Goal: Transaction & Acquisition: Obtain resource

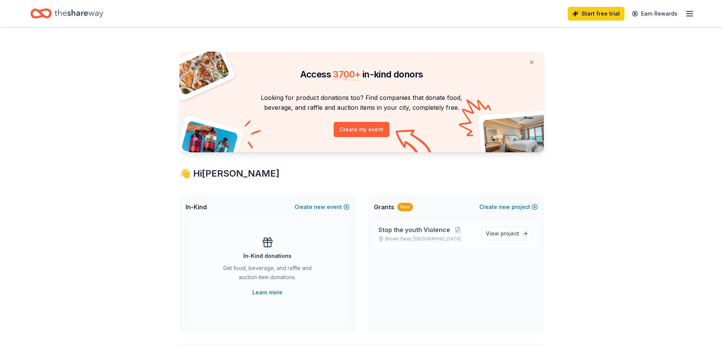
click at [416, 234] on div "Stop the youth Violence Brown Deer, WI" at bounding box center [426, 233] width 96 height 17
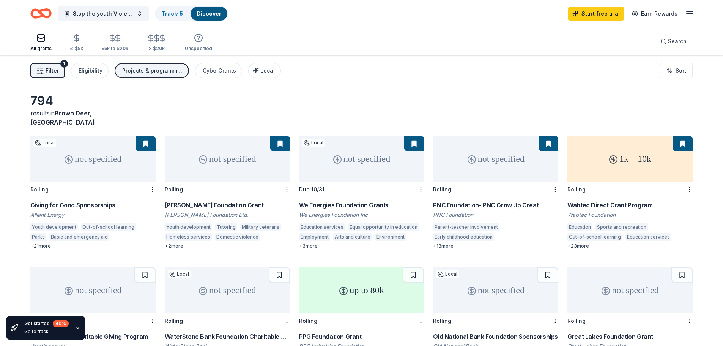
click at [582, 243] on div "+ 23 more" at bounding box center [629, 246] width 125 height 6
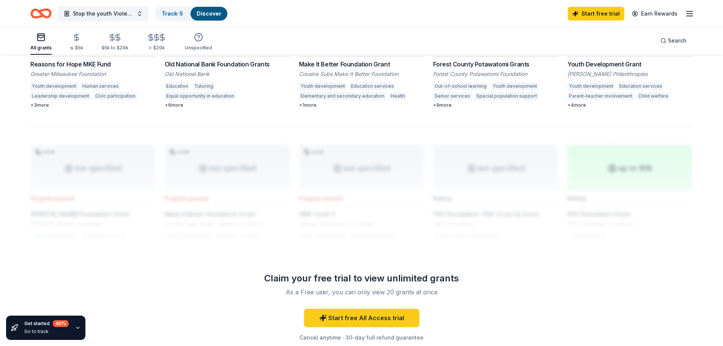
scroll to position [536, 0]
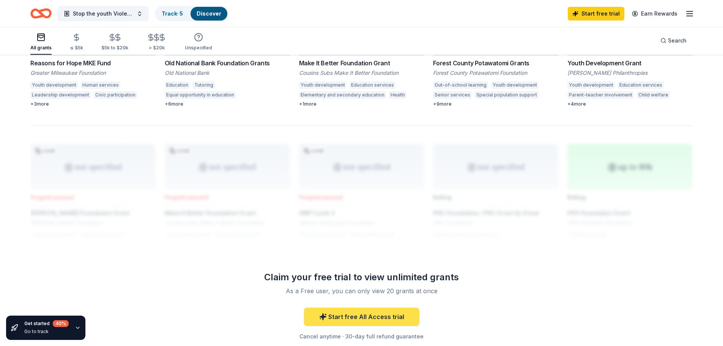
click at [351, 307] on link "Start free All Access trial" at bounding box center [361, 316] width 115 height 18
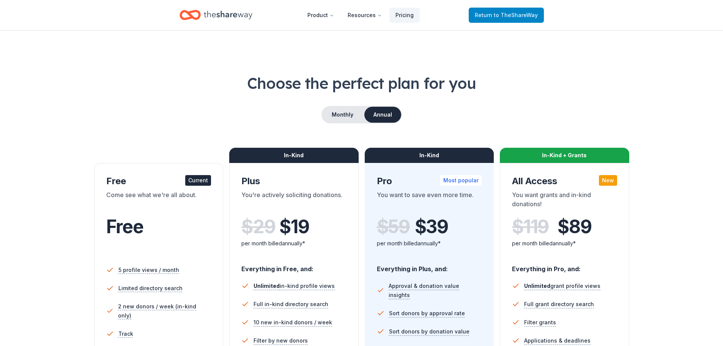
click at [484, 13] on span "Return to TheShareWay" at bounding box center [506, 15] width 63 height 9
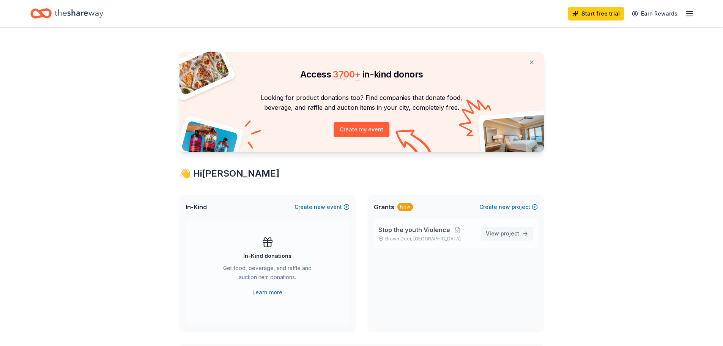
click at [499, 231] on span "View project" at bounding box center [502, 233] width 33 height 9
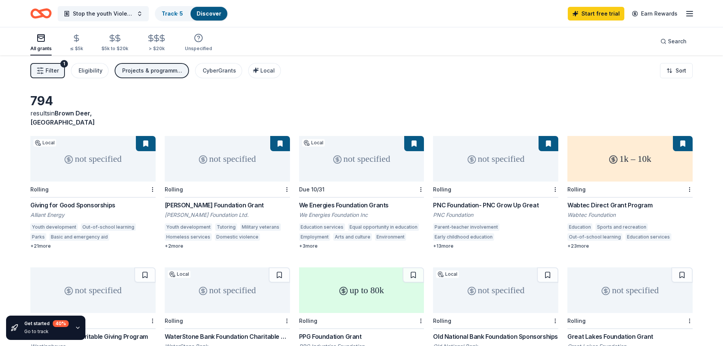
click at [46, 68] on span "Filter" at bounding box center [52, 70] width 13 height 9
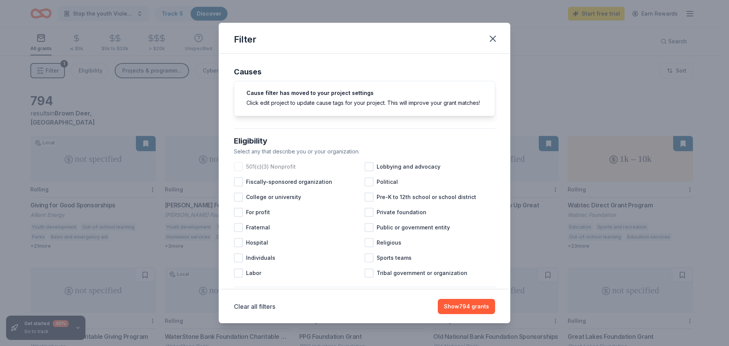
click at [238, 171] on div at bounding box center [238, 166] width 9 height 9
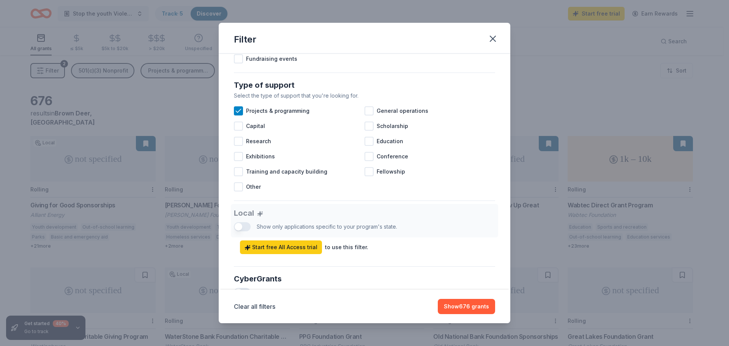
scroll to position [285, 0]
click at [366, 145] on div at bounding box center [368, 139] width 9 height 9
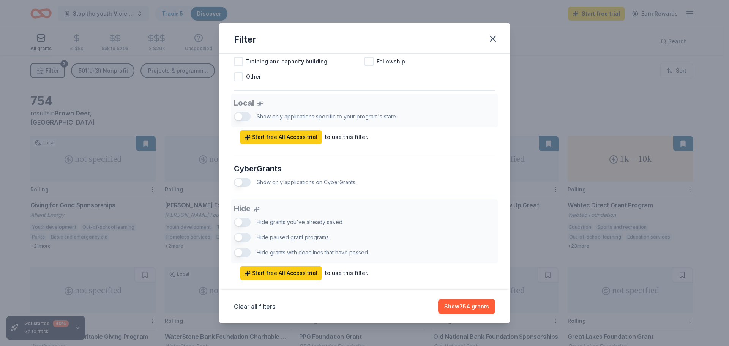
scroll to position [395, 0]
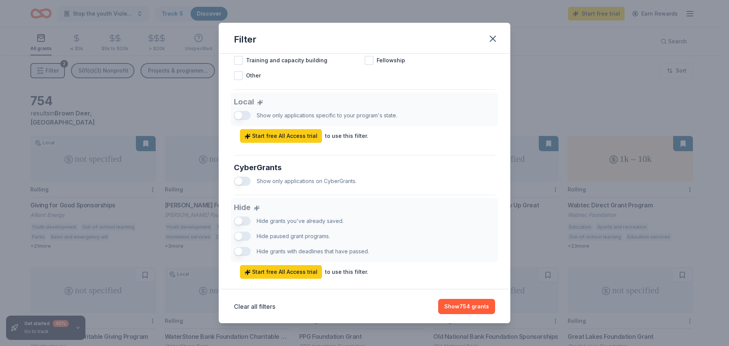
click at [239, 122] on div "Local Show only applications specific to your program's state. Start free All A…" at bounding box center [364, 118] width 261 height 50
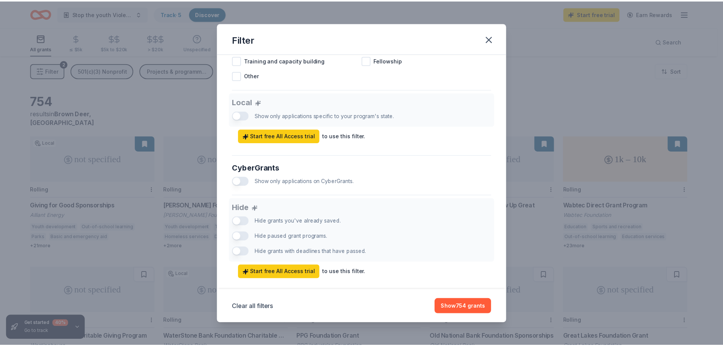
scroll to position [417, 0]
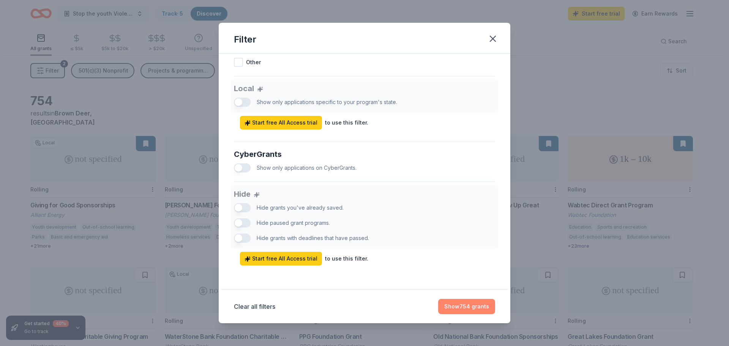
click at [458, 302] on button "Show 754 grants" at bounding box center [466, 306] width 57 height 15
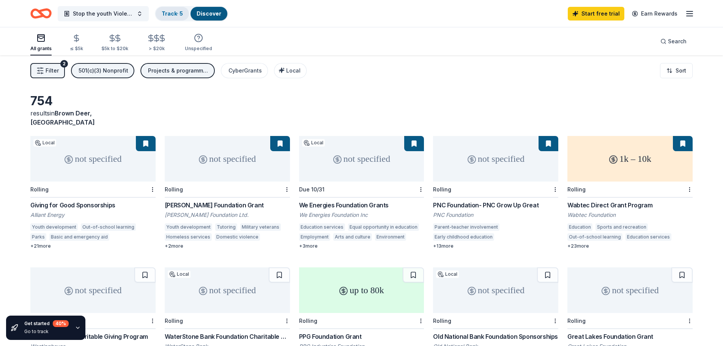
click at [169, 15] on link "Track · 5" at bounding box center [172, 13] width 21 height 6
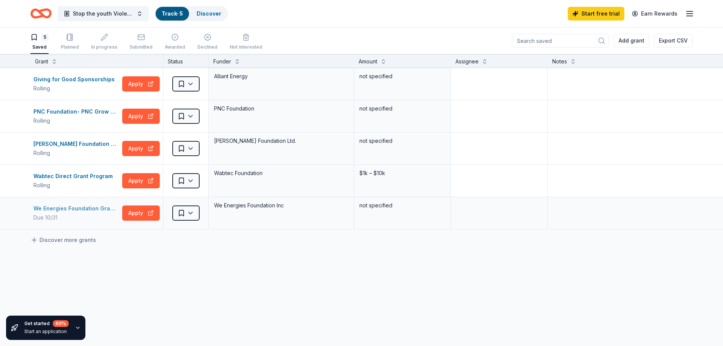
click at [63, 210] on div "We Energies Foundation Grants" at bounding box center [76, 208] width 86 height 9
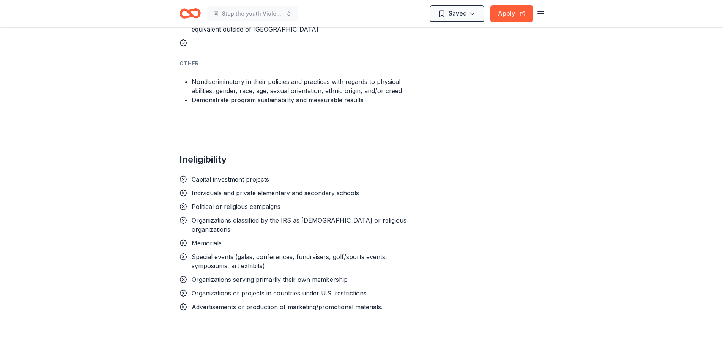
scroll to position [814, 0]
click at [505, 11] on button "Apply" at bounding box center [511, 13] width 43 height 17
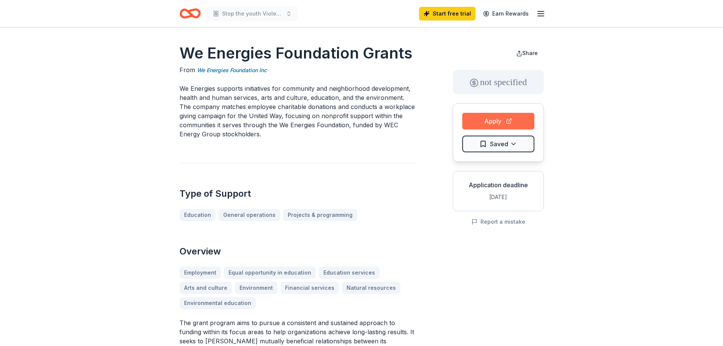
click at [486, 115] on button "Apply" at bounding box center [498, 121] width 72 height 17
